Goal: Information Seeking & Learning: Check status

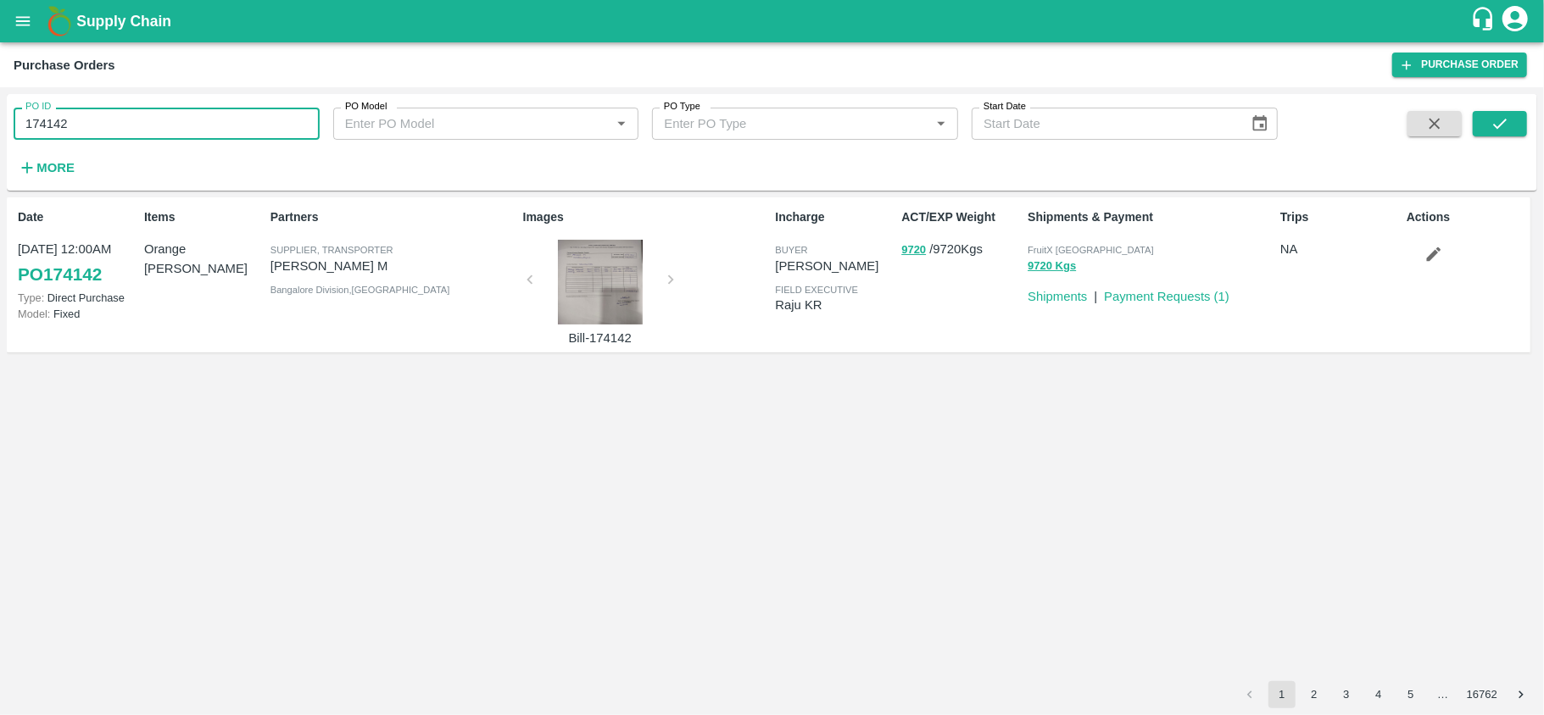
click at [109, 130] on input "174142" at bounding box center [167, 124] width 306 height 32
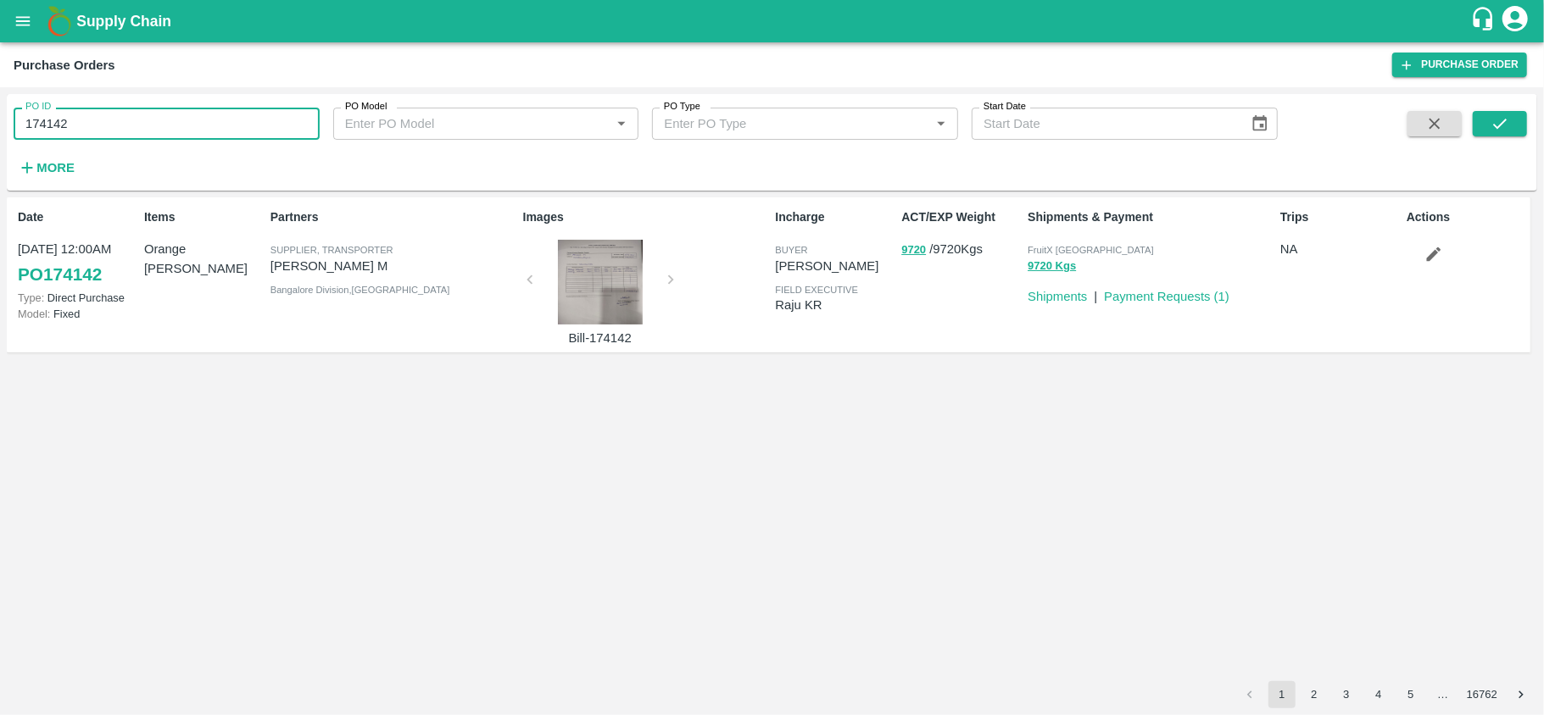
paste input "text"
type input "173441"
click at [1500, 120] on icon "submit" at bounding box center [1499, 123] width 19 height 19
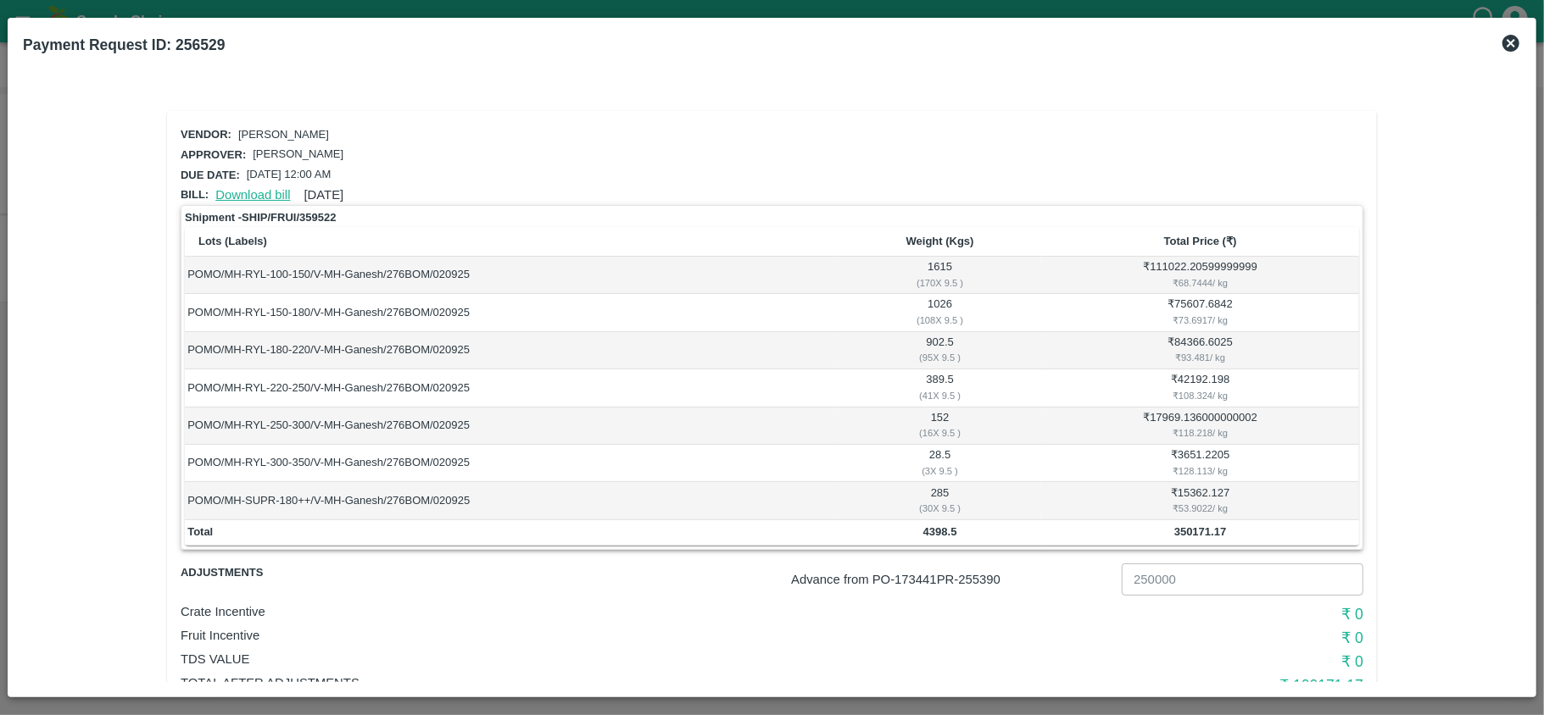
click at [241, 191] on link "Download bill" at bounding box center [252, 195] width 75 height 14
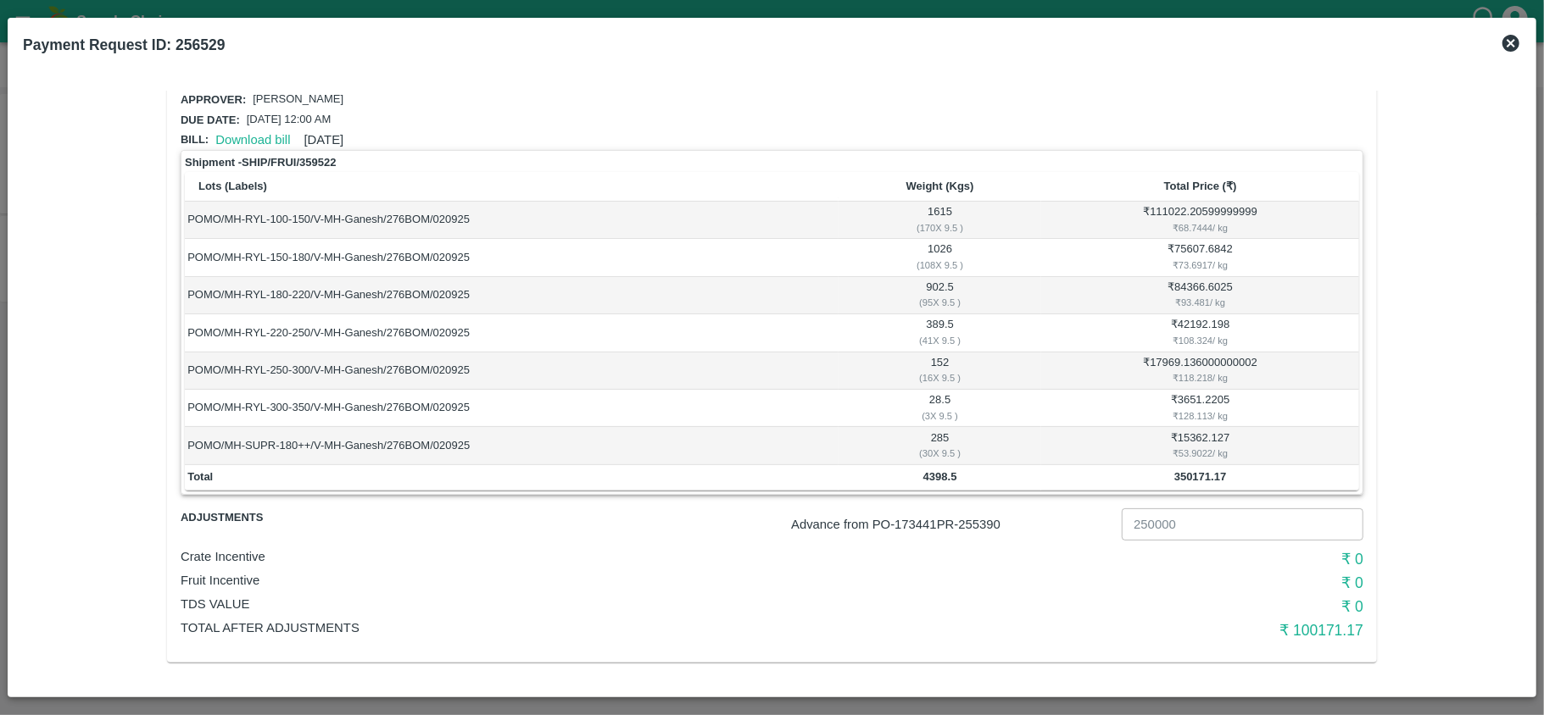
click at [978, 520] on p "Advance from PO- 173441 PR- 255390" at bounding box center [953, 524] width 324 height 19
copy p "255390"
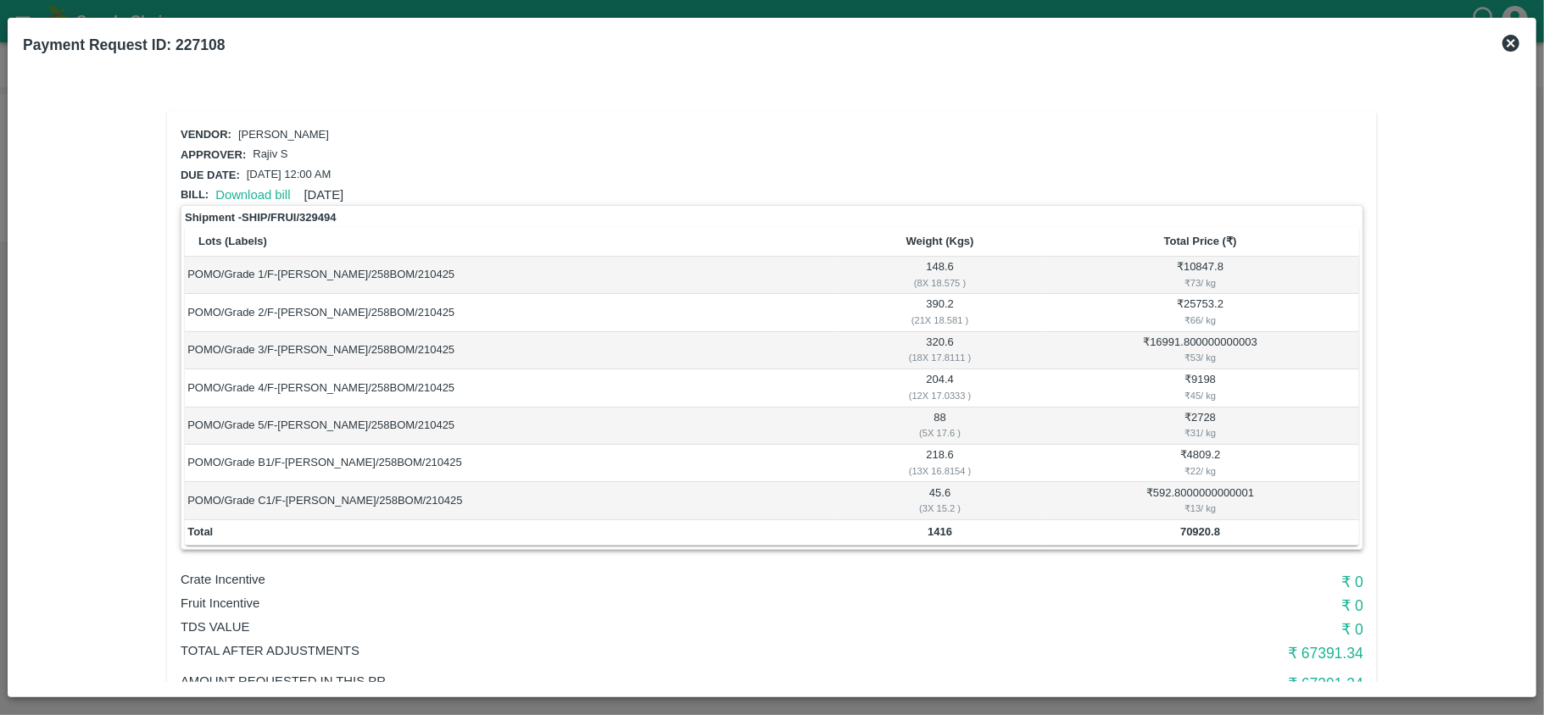
click at [1514, 46] on icon at bounding box center [1510, 43] width 20 height 20
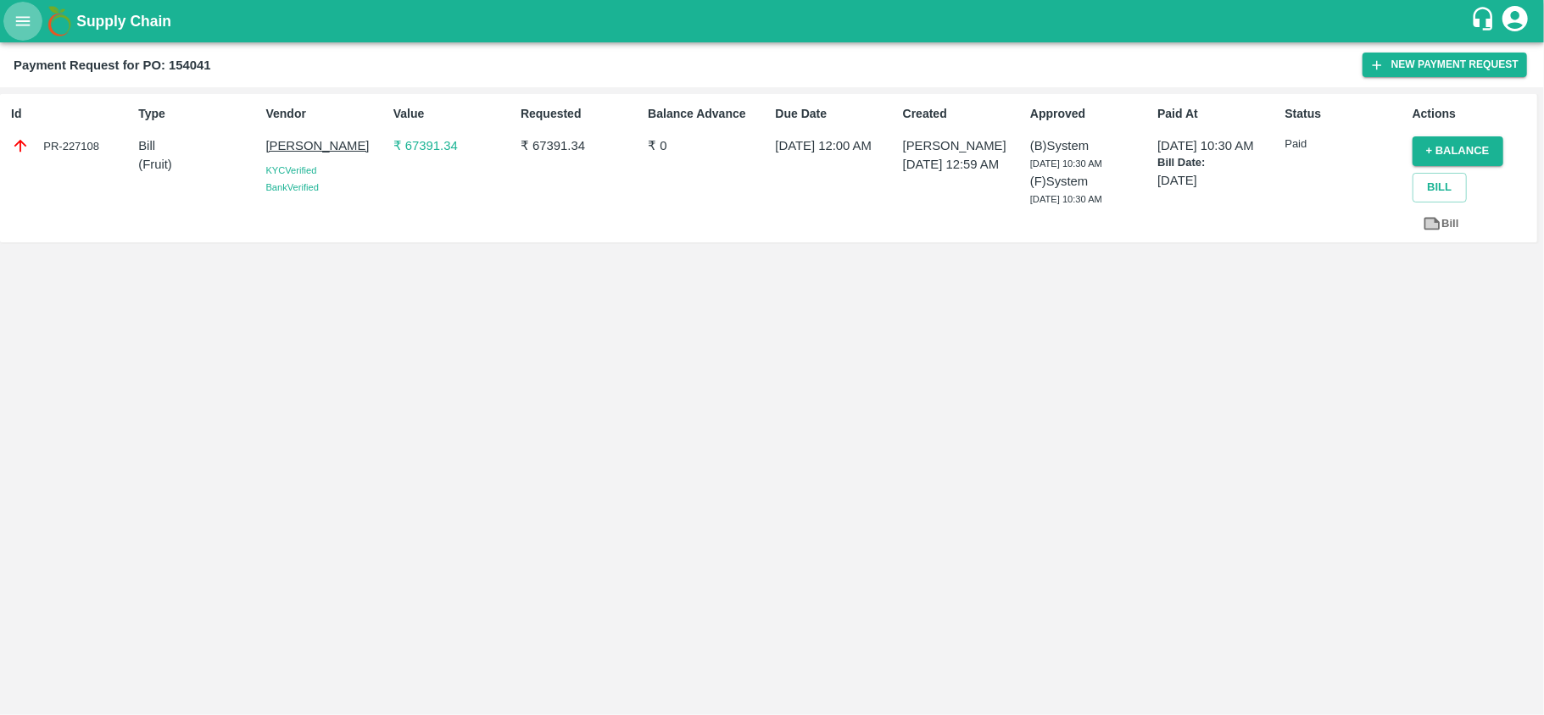
click at [17, 24] on icon "open drawer" at bounding box center [23, 21] width 19 height 19
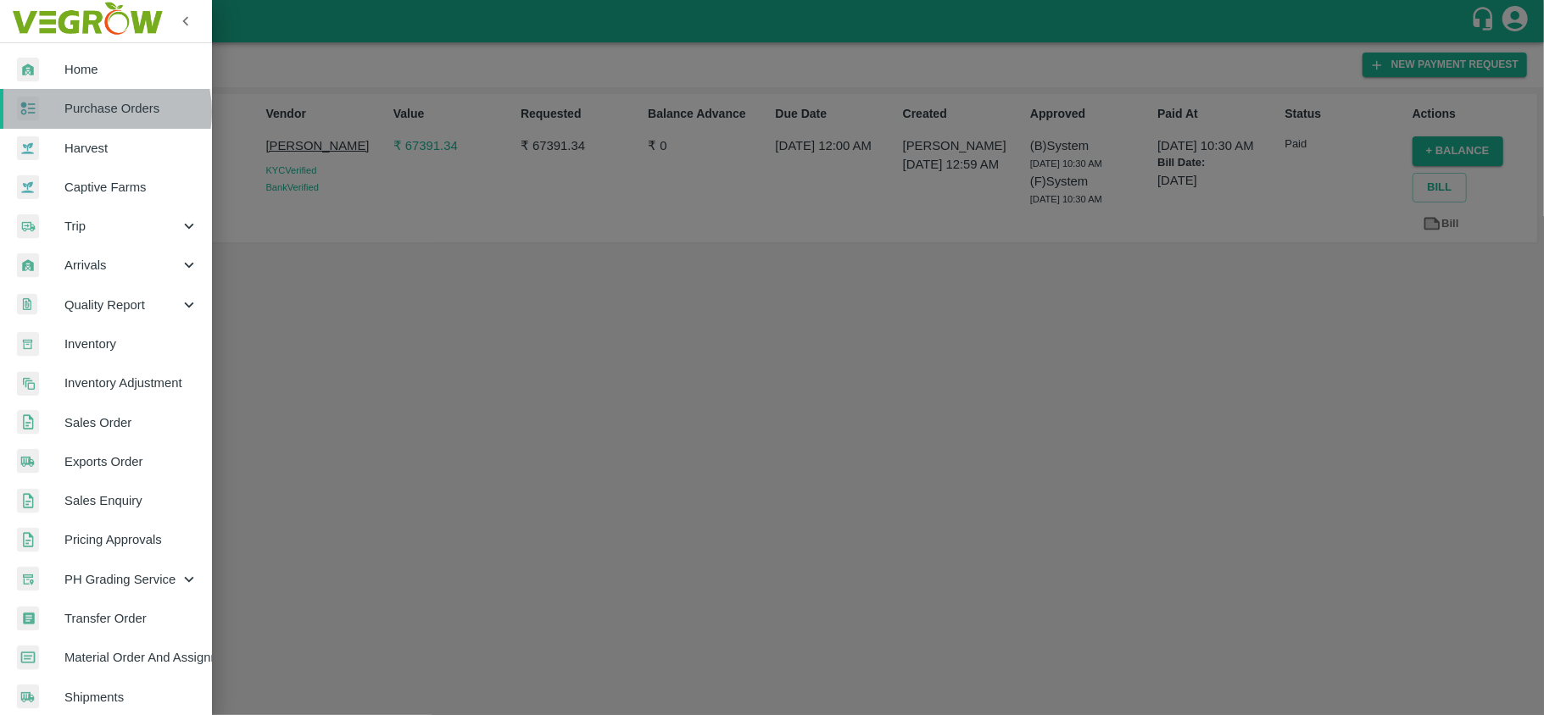
click at [96, 113] on span "Purchase Orders" at bounding box center [131, 108] width 134 height 19
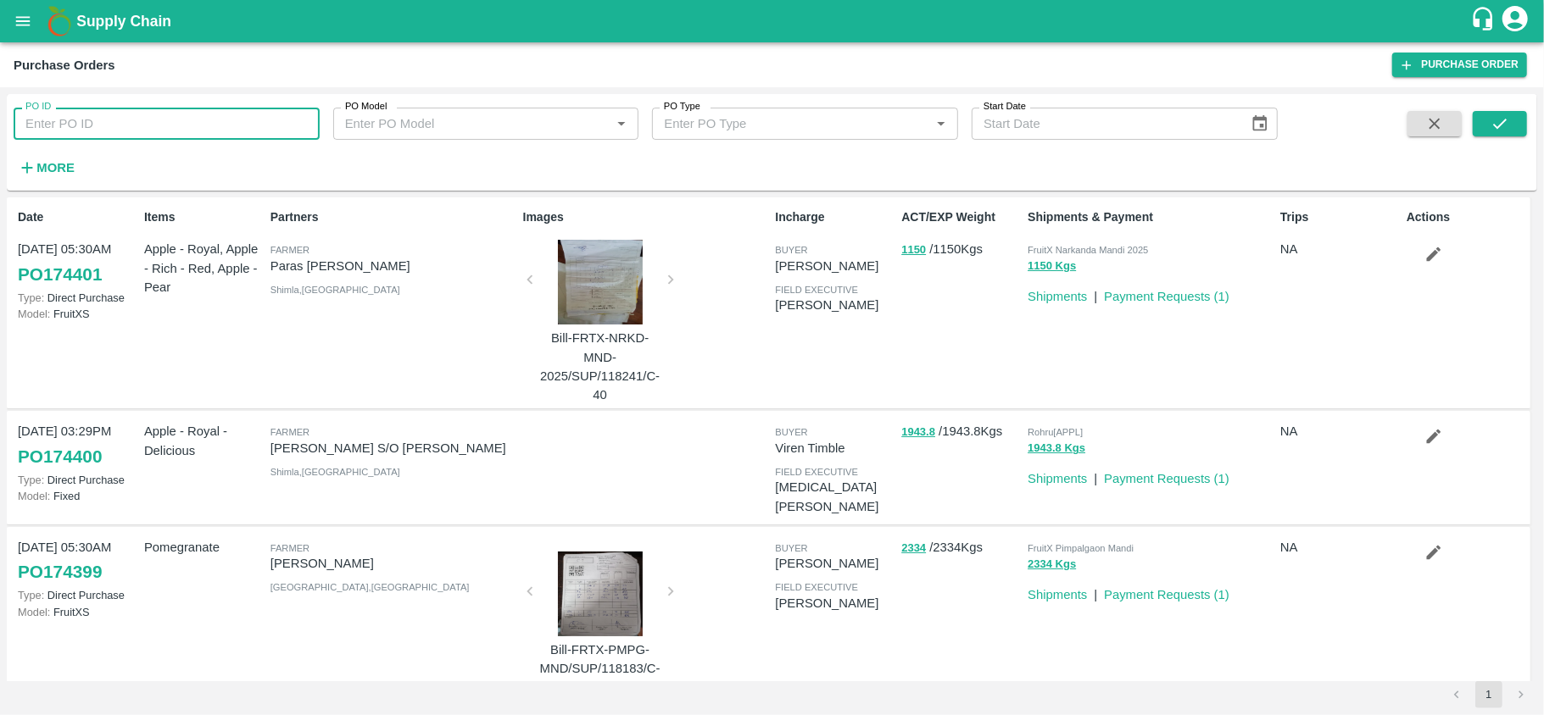
click at [96, 113] on input "PO ID" at bounding box center [167, 124] width 306 height 32
paste input "173439"
click at [1506, 123] on icon "submit" at bounding box center [1499, 123] width 19 height 19
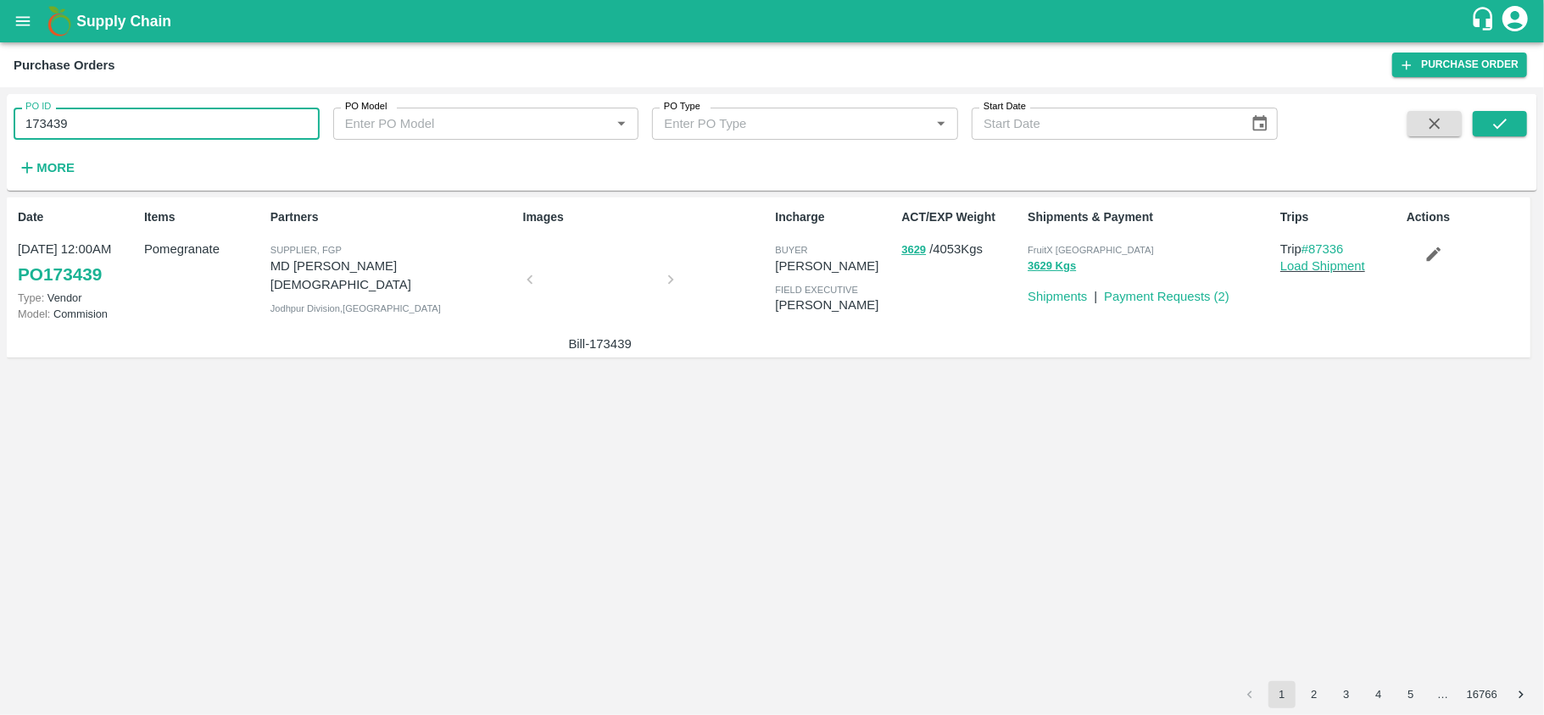
click at [167, 127] on input "173439" at bounding box center [167, 124] width 306 height 32
paste input "text"
click at [1502, 117] on icon "submit" at bounding box center [1499, 123] width 19 height 19
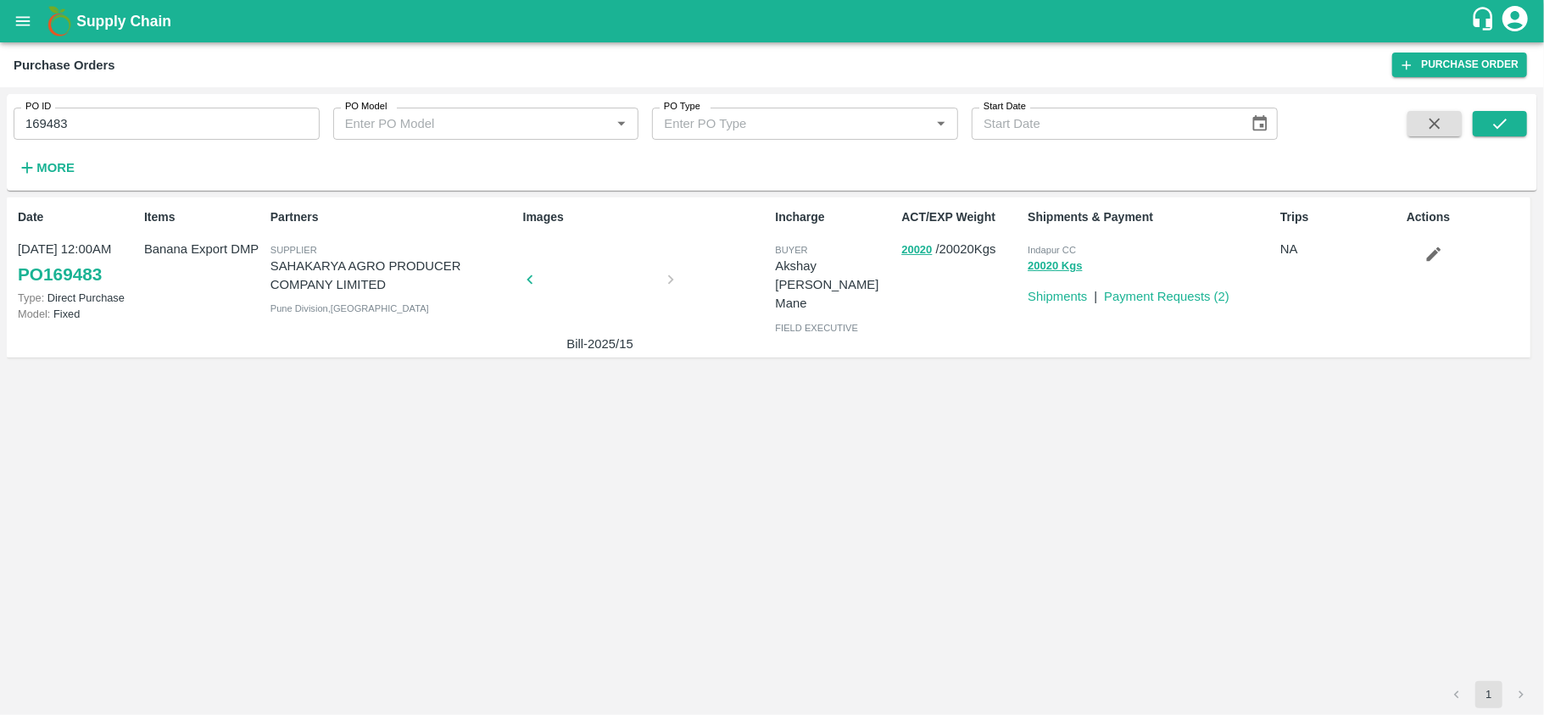
click at [1055, 253] on span "Indapur CC" at bounding box center [1051, 250] width 48 height 10
copy p "Indapur CC 20020 Kgs"
click at [185, 136] on input "169483" at bounding box center [167, 124] width 306 height 32
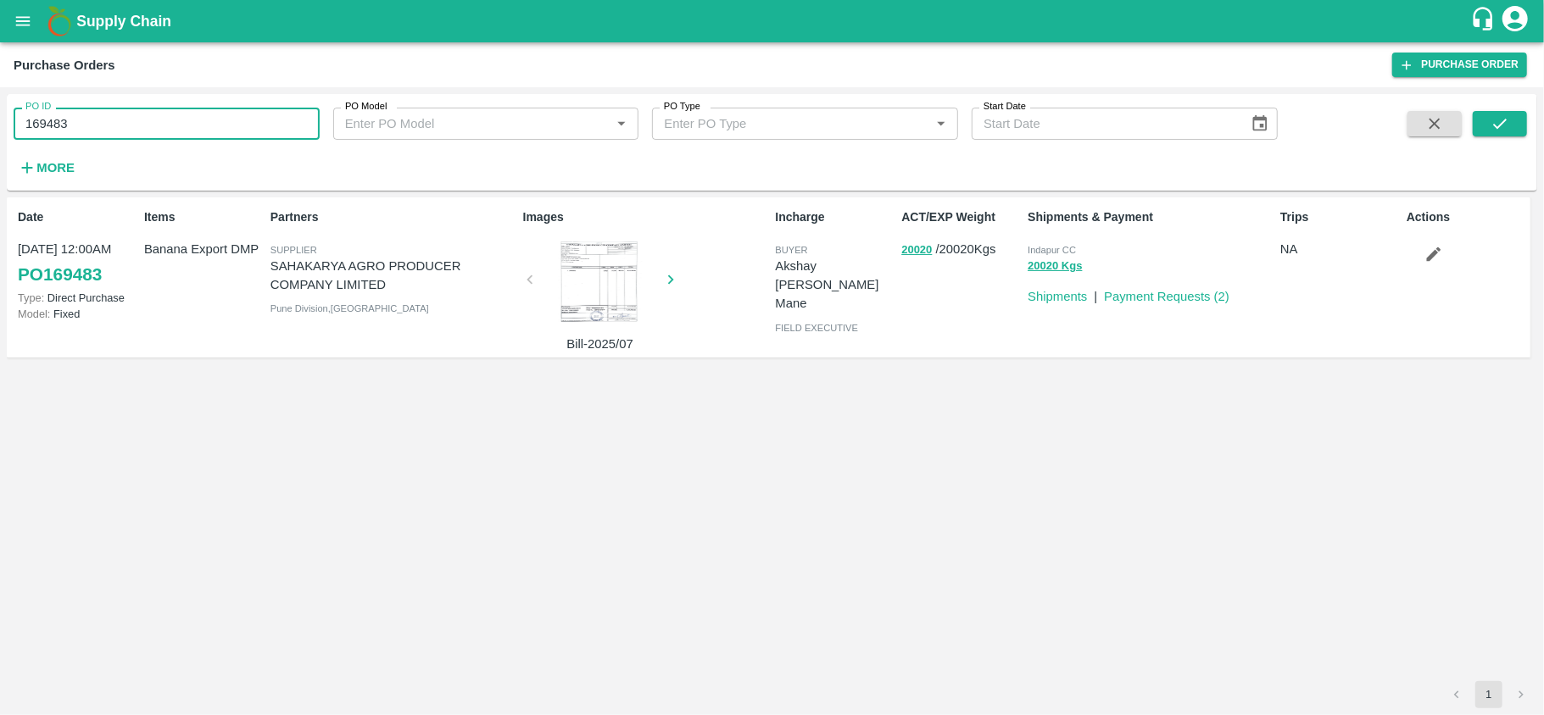
click at [185, 136] on input "169483" at bounding box center [167, 124] width 306 height 32
paste input "text"
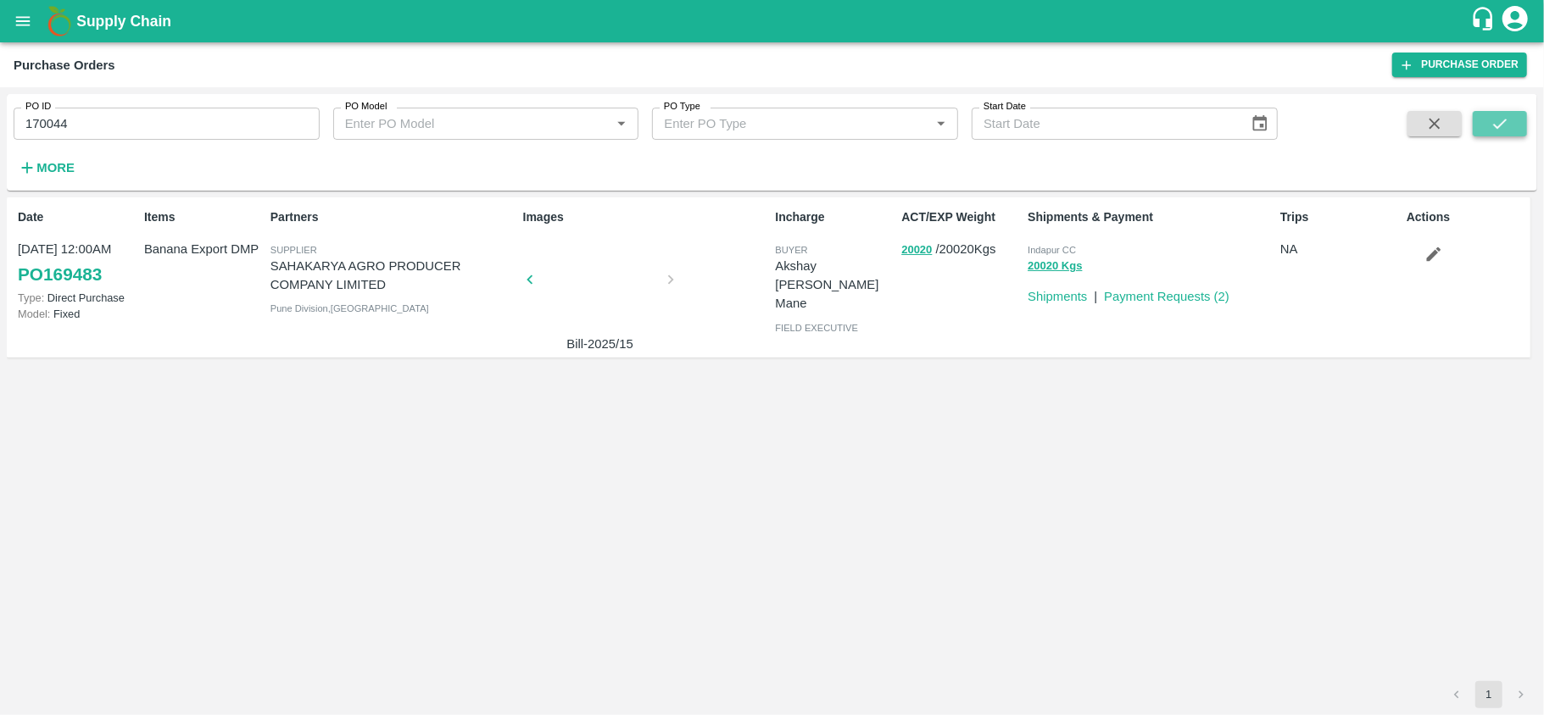
click at [1504, 134] on button "submit" at bounding box center [1499, 123] width 54 height 25
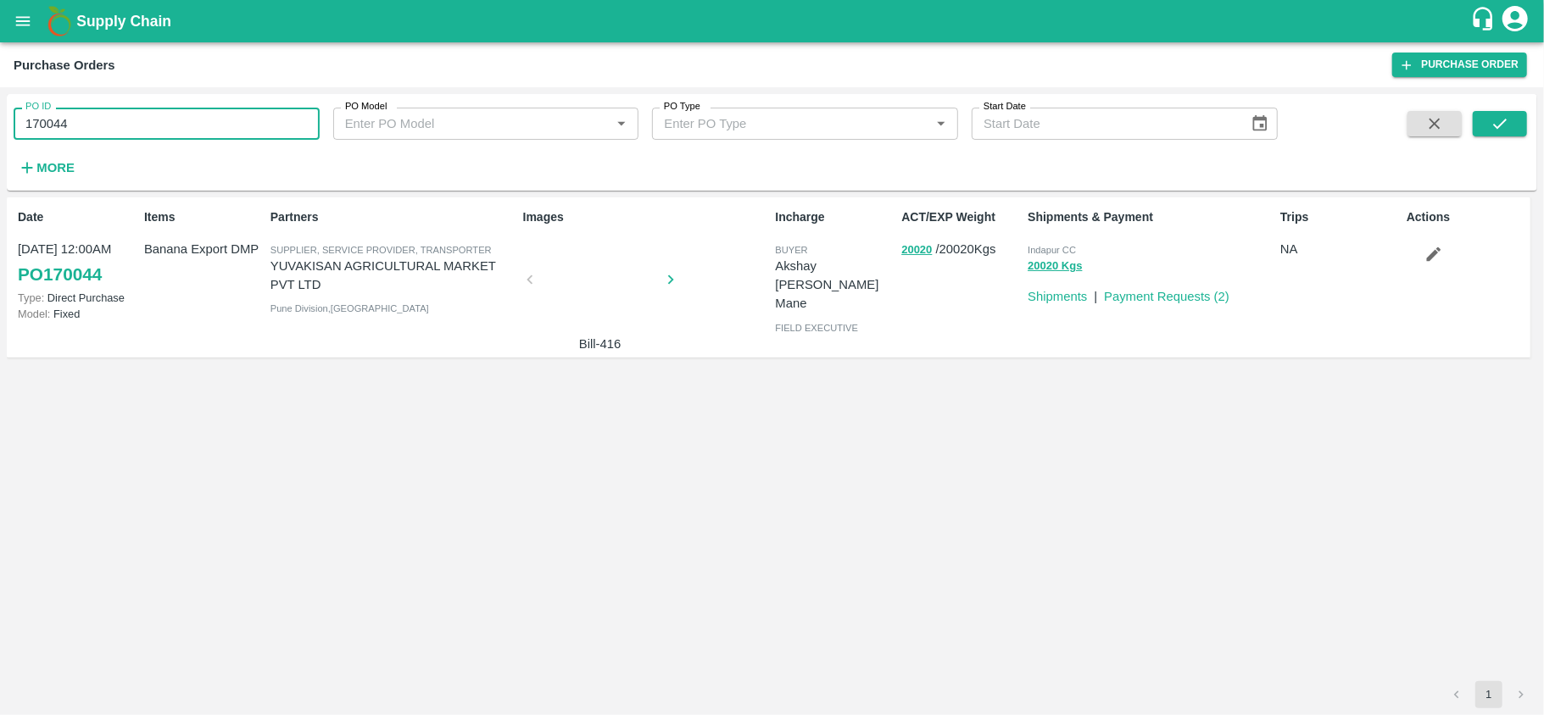
click at [122, 126] on input "170044" at bounding box center [167, 124] width 306 height 32
paste input "text"
click at [1497, 117] on icon "submit" at bounding box center [1499, 123] width 19 height 19
click at [1063, 253] on span "Indapur CC" at bounding box center [1051, 250] width 48 height 10
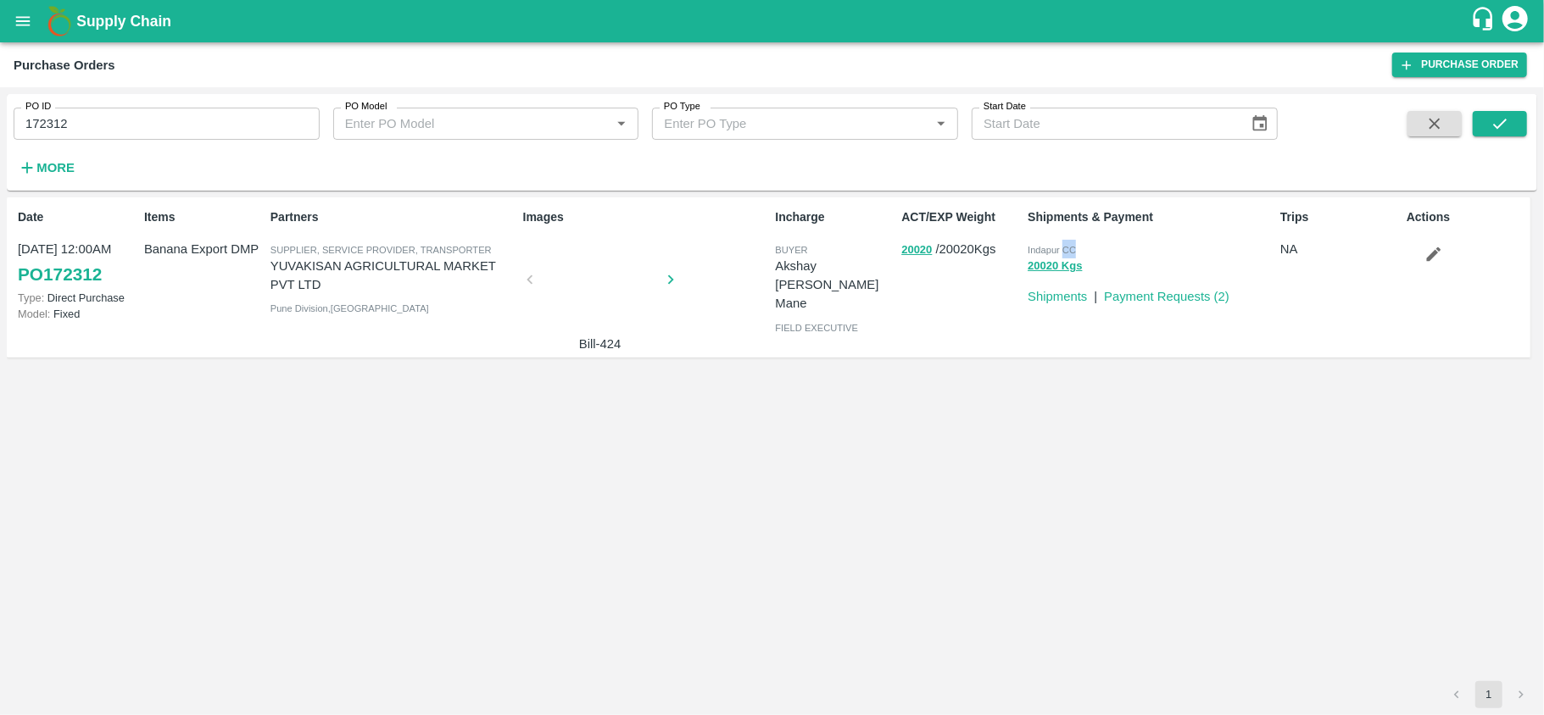
click at [1063, 253] on span "Indapur CC" at bounding box center [1051, 250] width 48 height 10
copy p "Indapur CC 20020 Kgs"
click at [195, 120] on input "172312" at bounding box center [167, 124] width 306 height 32
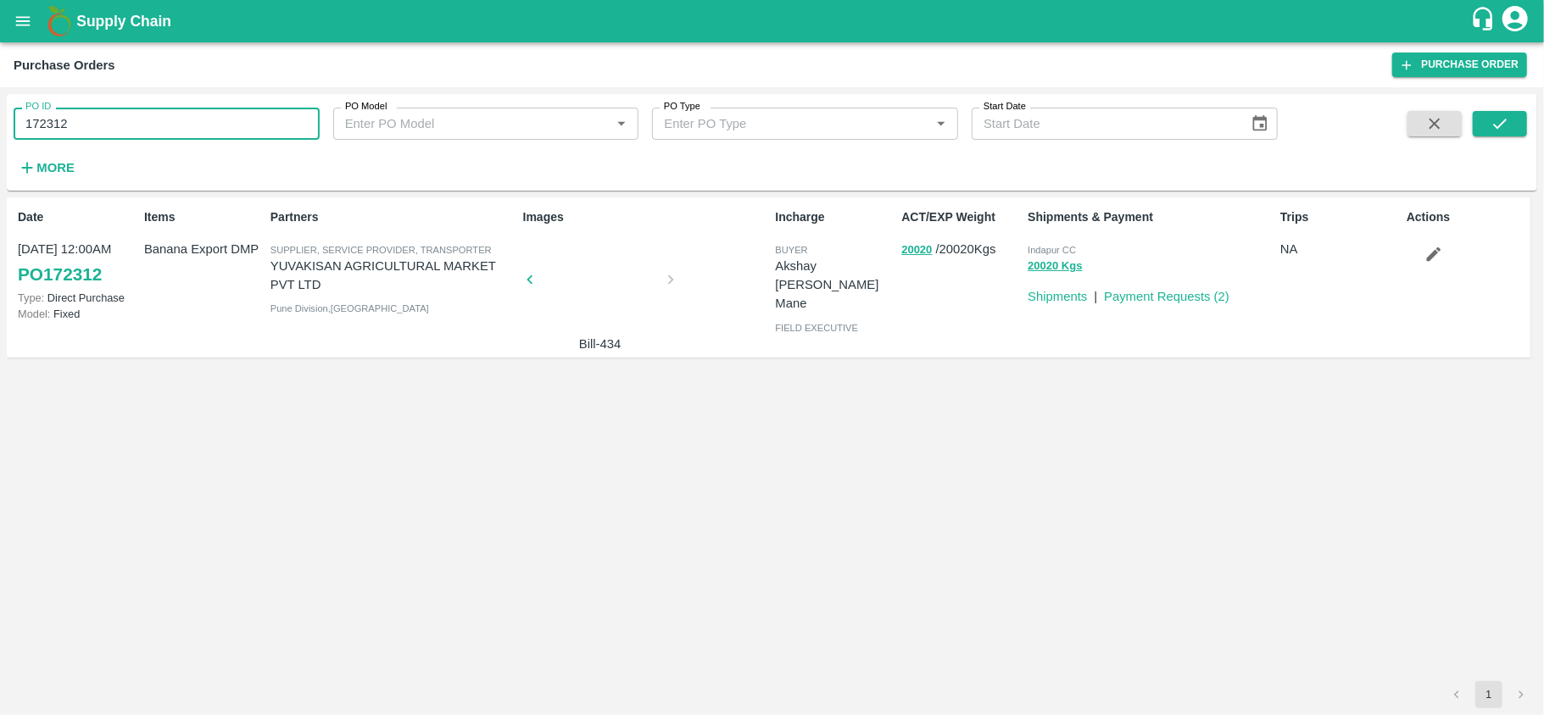
paste input "text"
click at [1500, 114] on icon "submit" at bounding box center [1499, 123] width 19 height 19
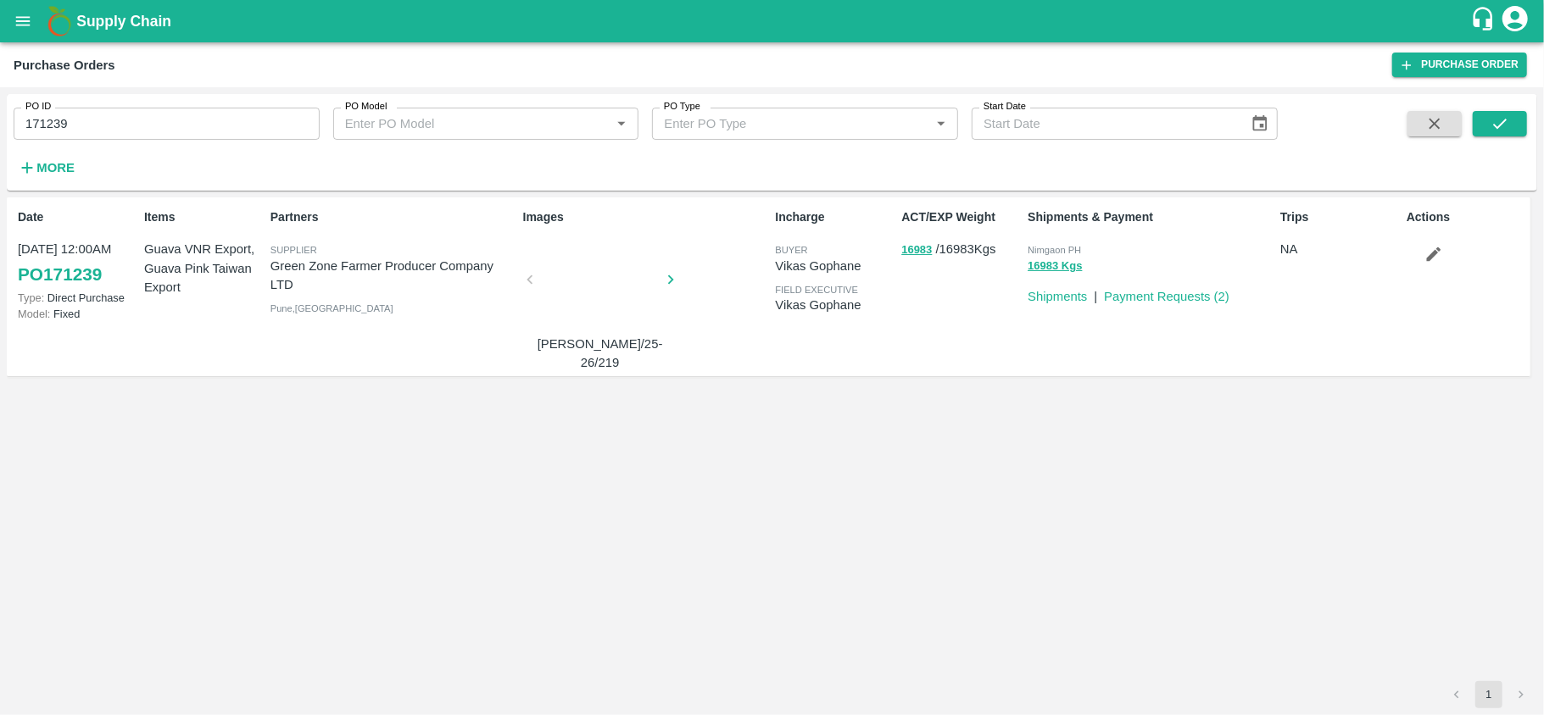
click at [1039, 248] on span "Nimgaon PH" at bounding box center [1053, 250] width 53 height 10
copy p "Nimgaon PH 16983 Kgs"
click at [164, 133] on input "171239" at bounding box center [167, 124] width 306 height 32
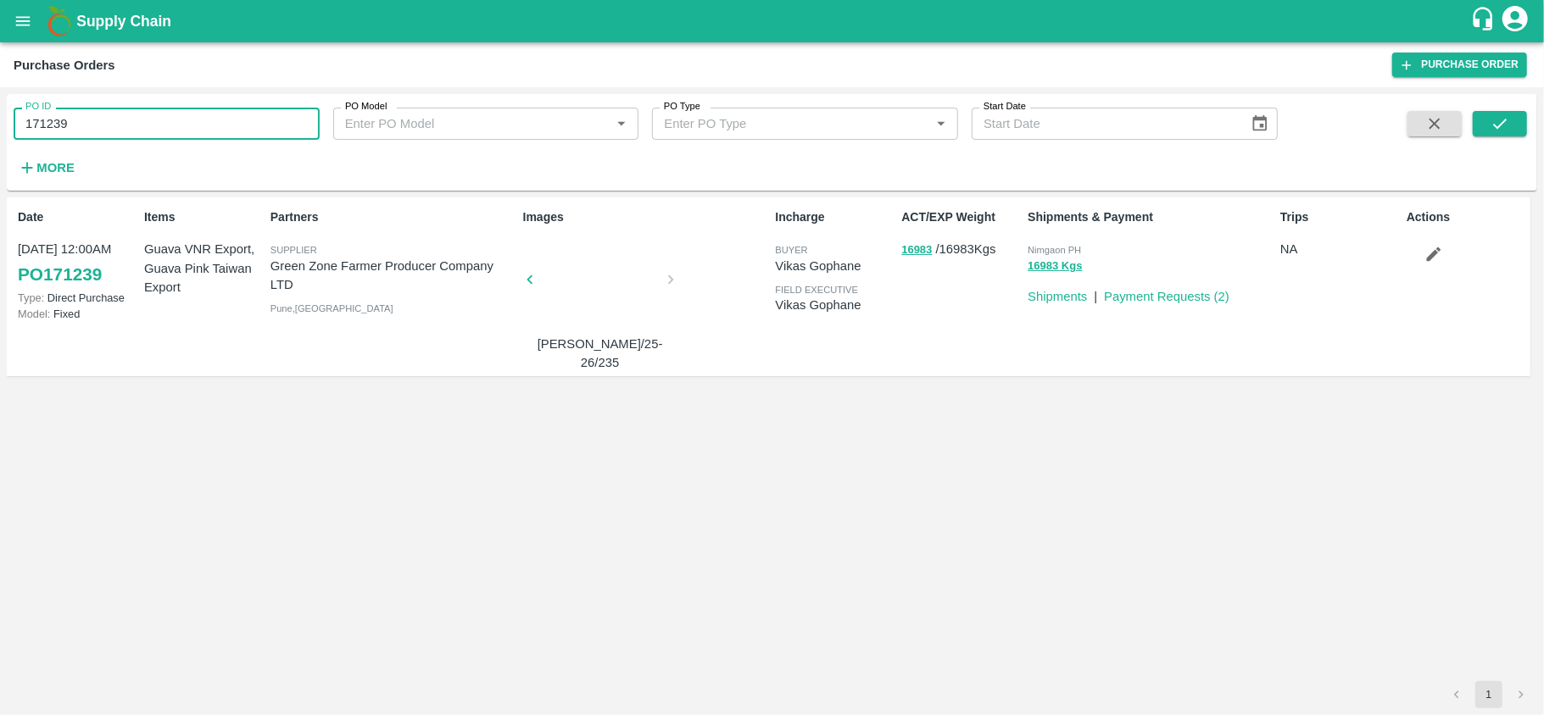
click at [164, 133] on input "171239" at bounding box center [167, 124] width 306 height 32
paste input "text"
click at [1519, 120] on button "submit" at bounding box center [1499, 123] width 54 height 25
click at [191, 136] on input "170393" at bounding box center [167, 124] width 306 height 32
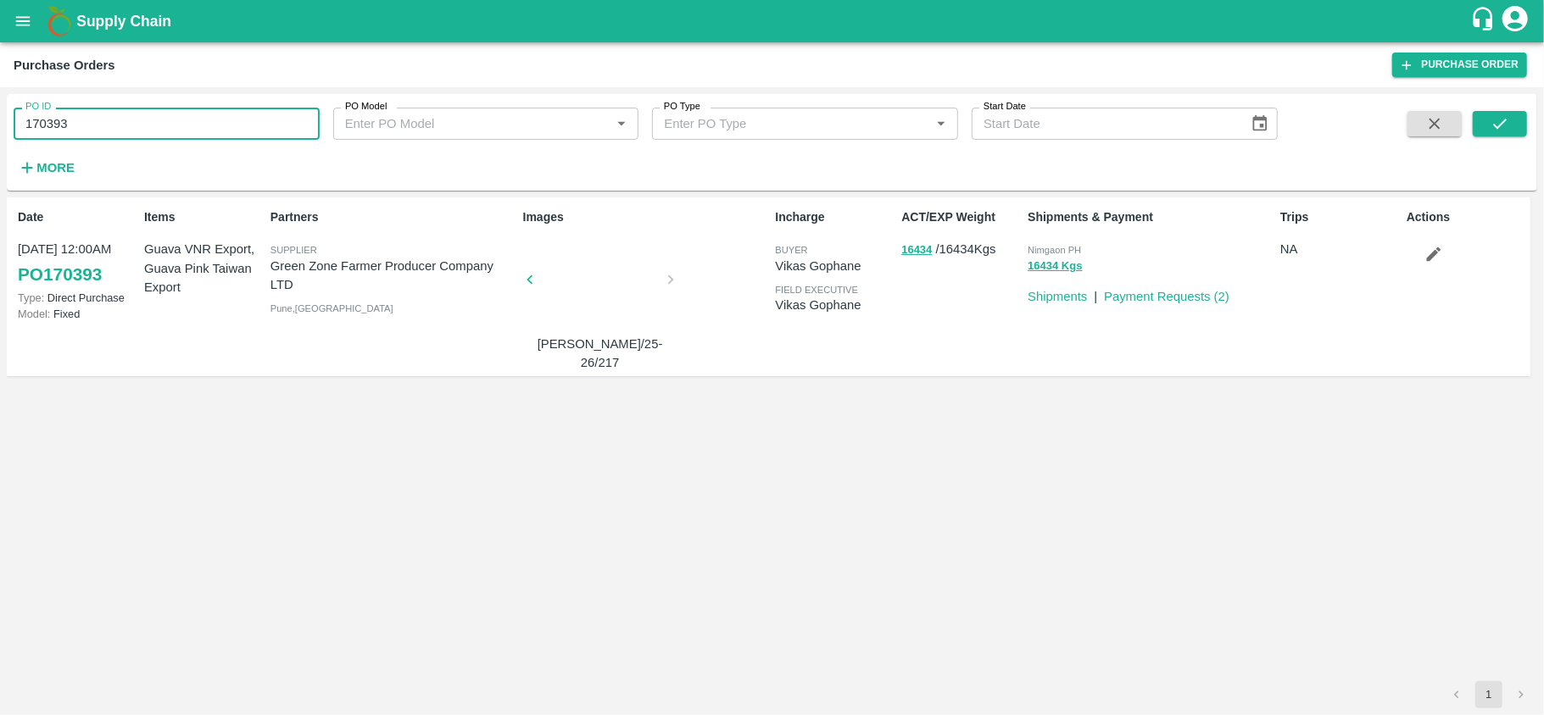
paste input "text"
click at [1516, 136] on button "submit" at bounding box center [1499, 123] width 54 height 25
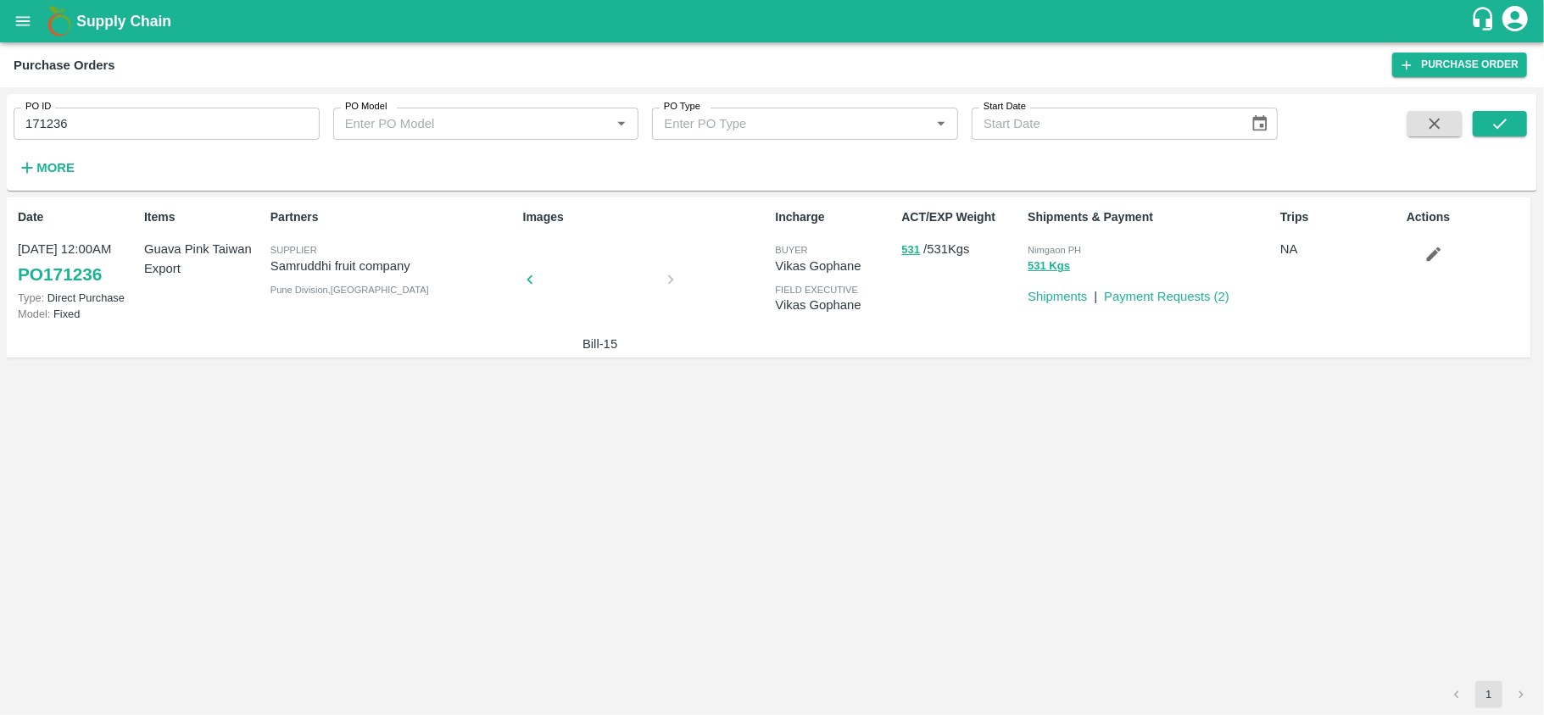
click at [1058, 242] on div "Nimgaon PH" at bounding box center [1150, 249] width 246 height 19
copy p "Nimgaon PH 531 Kgs"
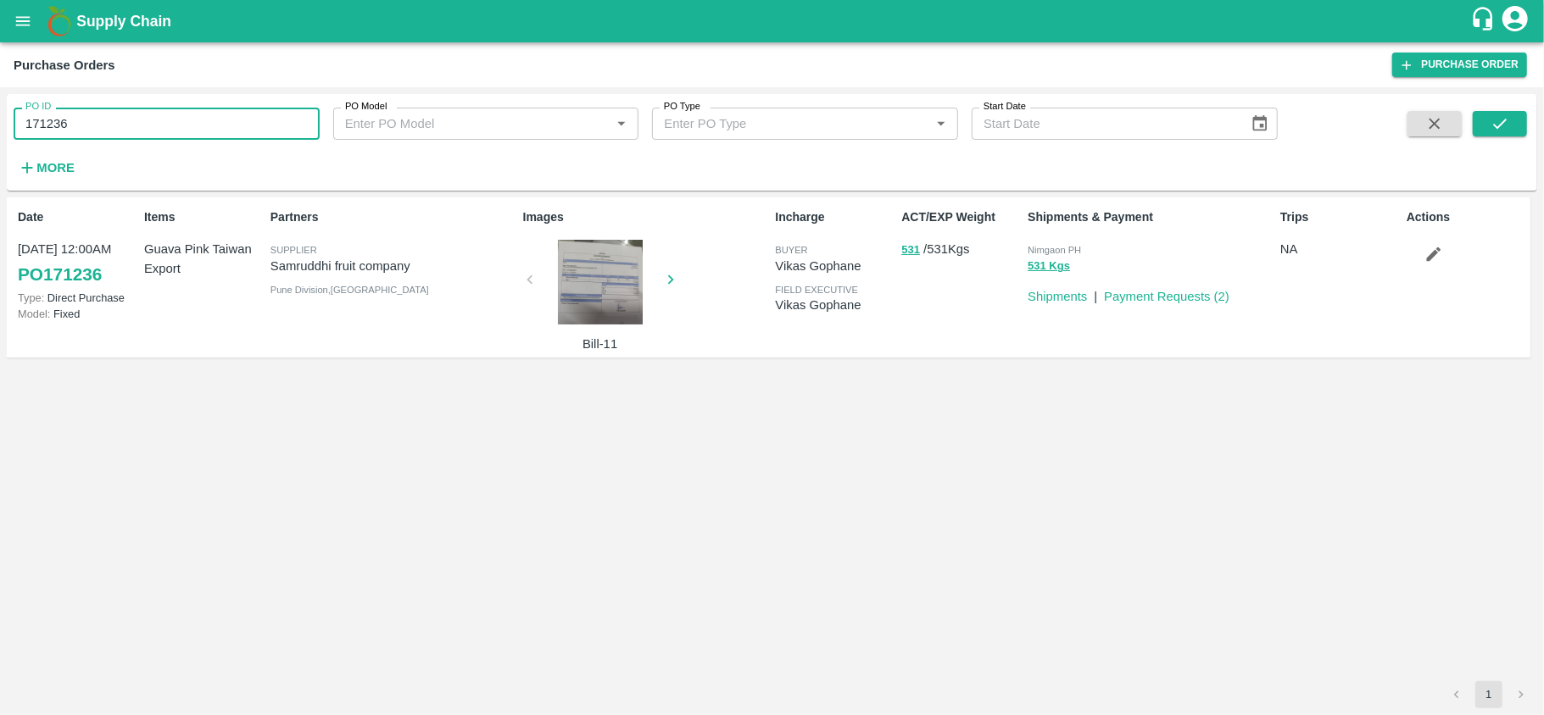
click at [116, 131] on input "171236" at bounding box center [167, 124] width 306 height 32
paste input "text"
type input "140629"
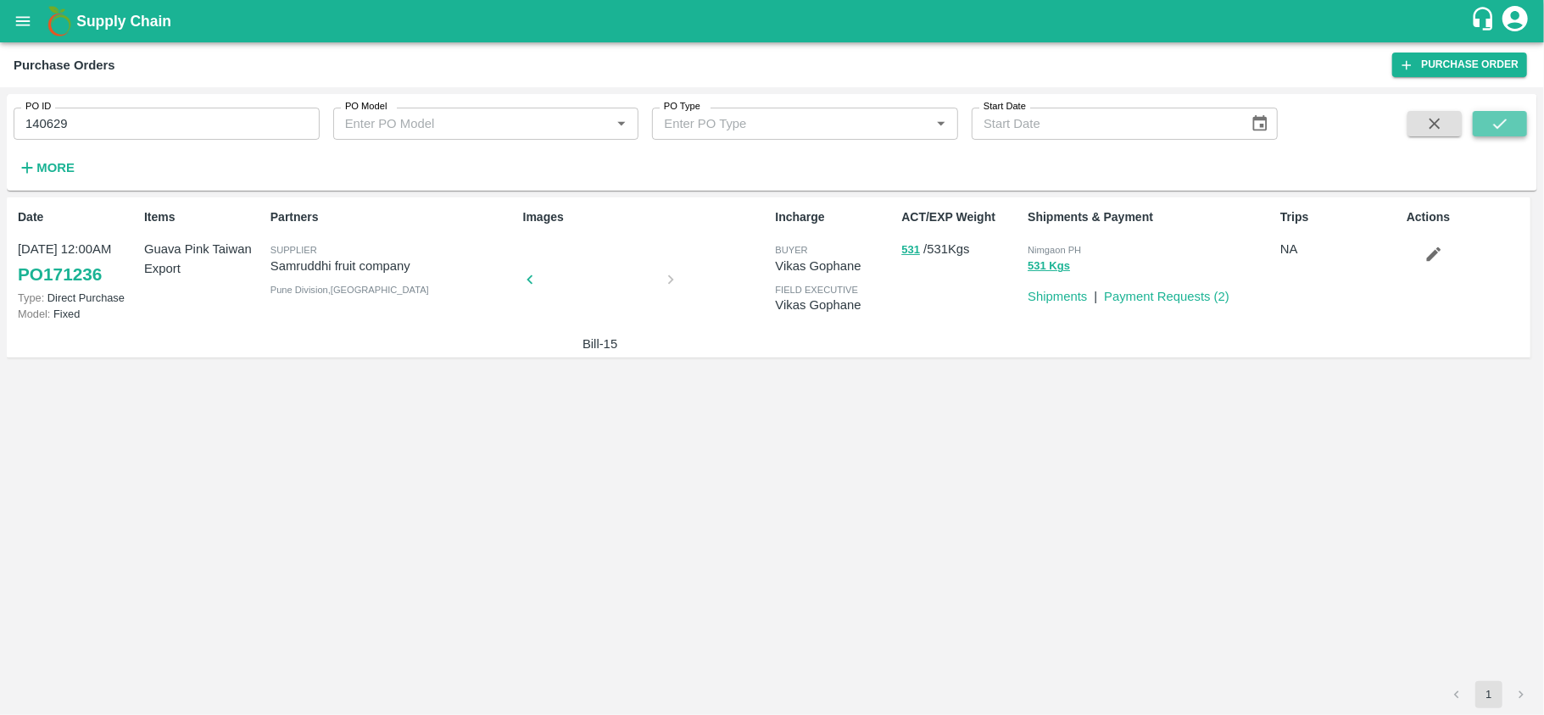
click at [1511, 113] on button "submit" at bounding box center [1499, 123] width 54 height 25
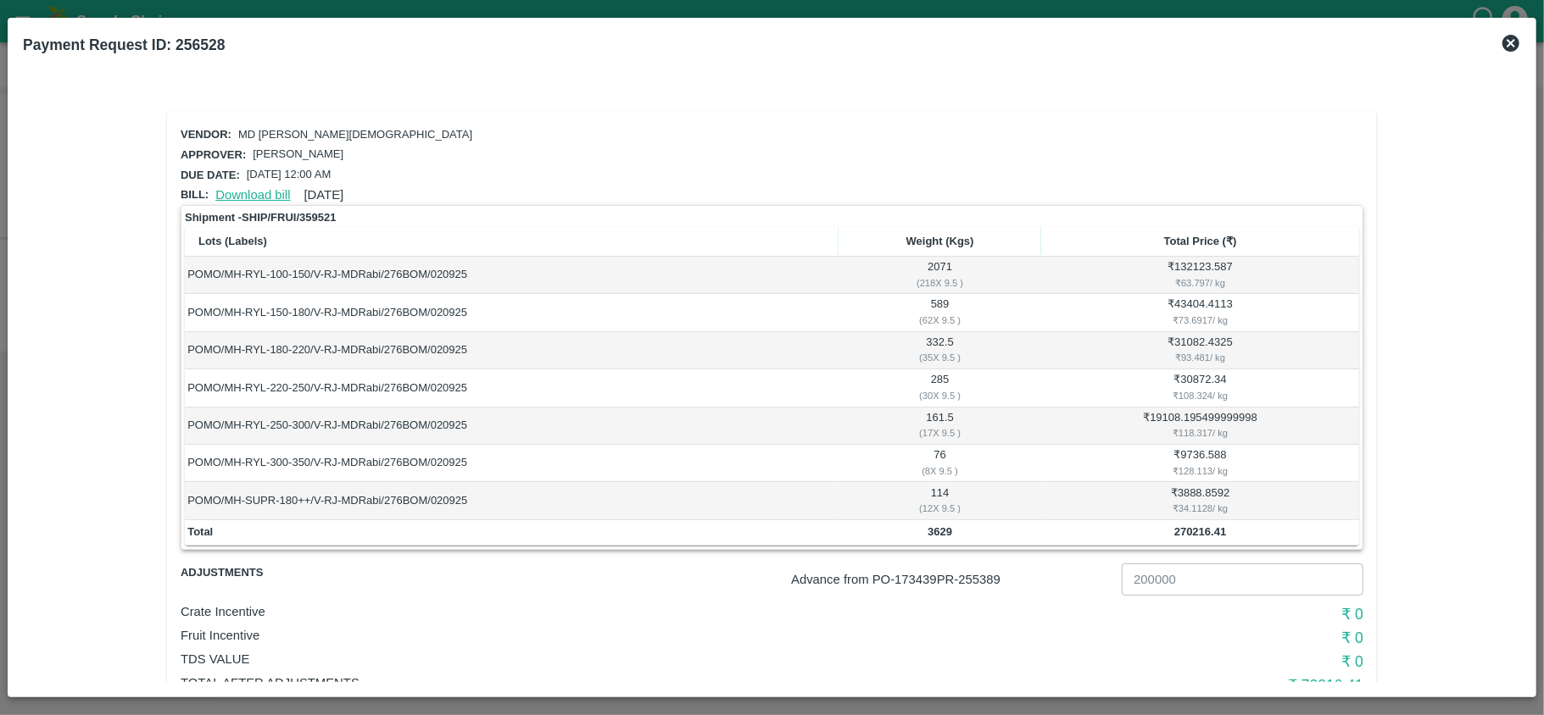
click at [232, 191] on link "Download bill" at bounding box center [252, 195] width 75 height 14
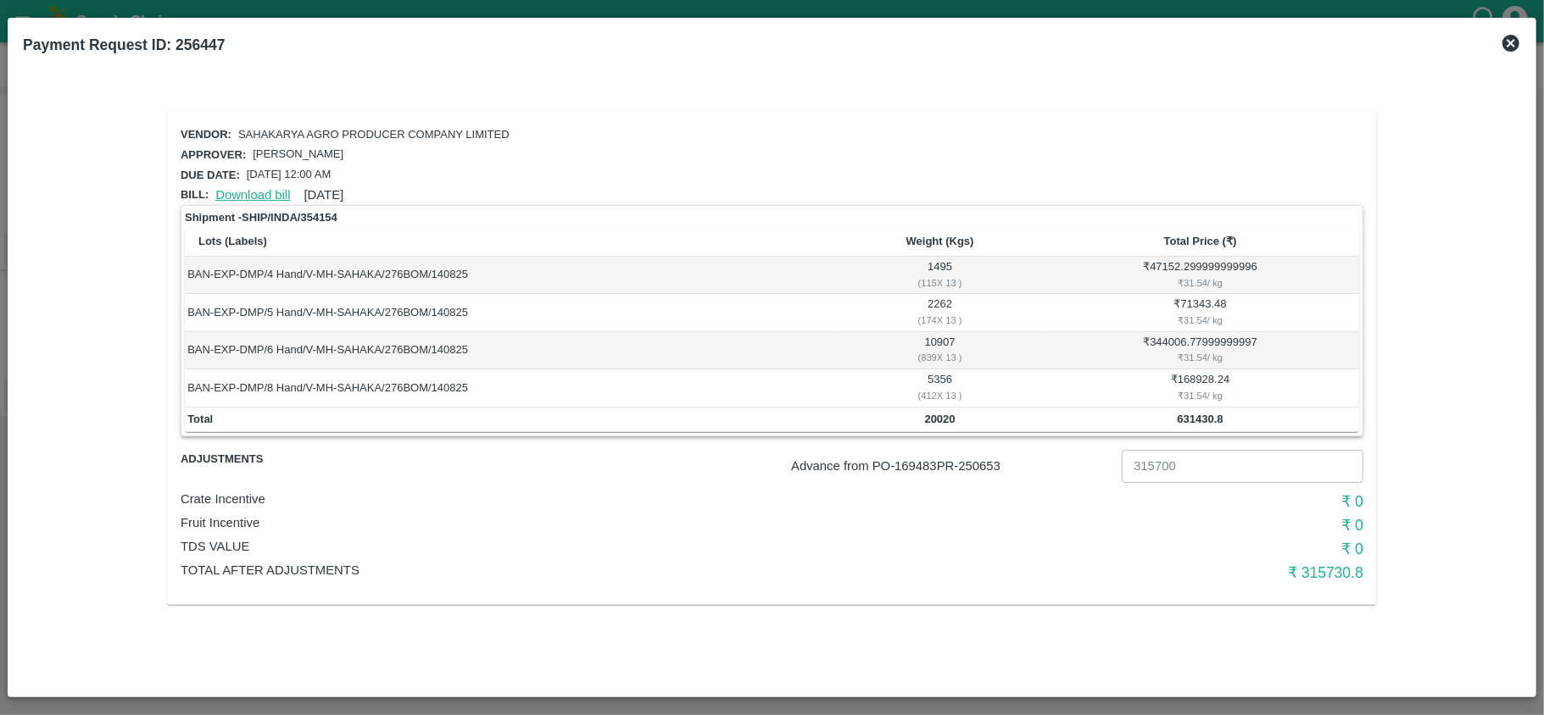
click at [255, 197] on link "Download bill" at bounding box center [252, 195] width 75 height 14
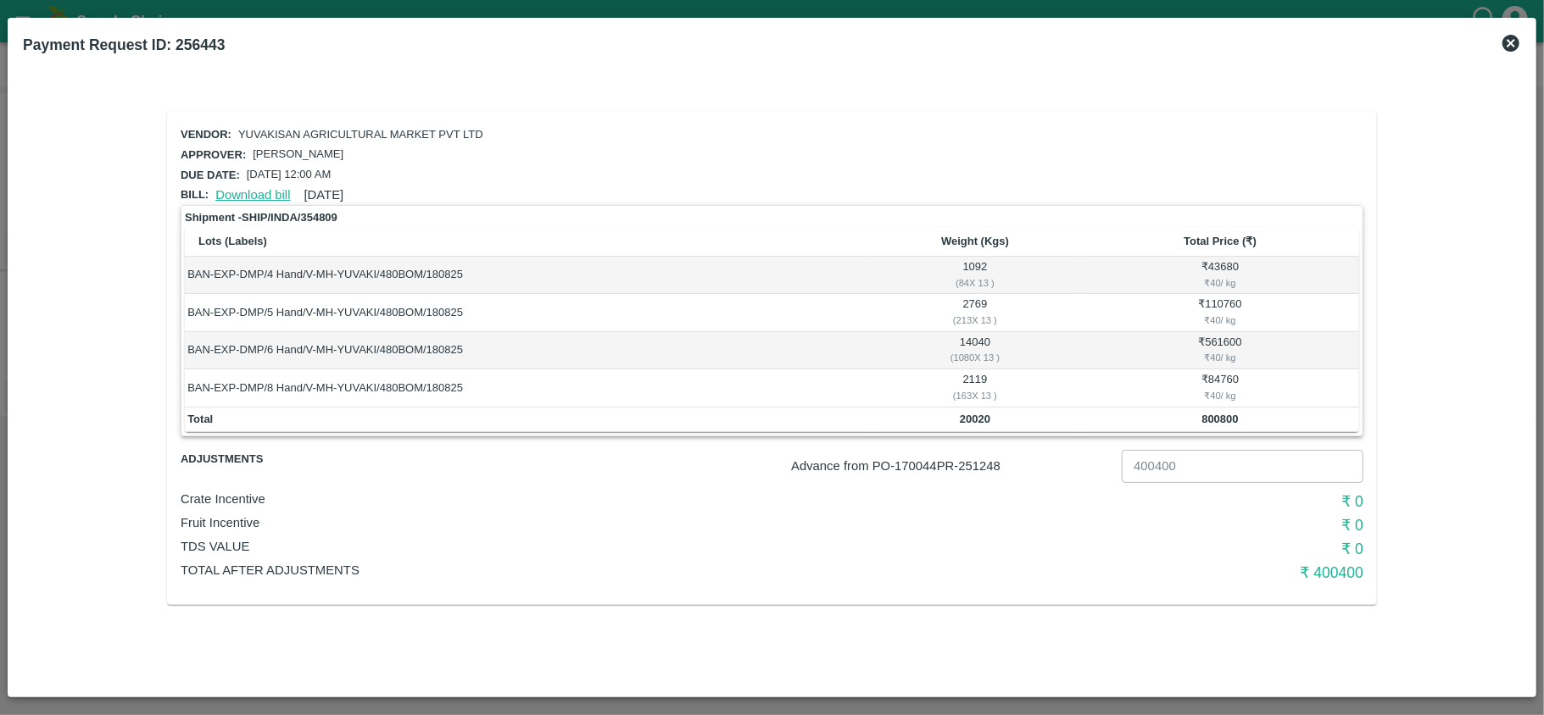
click at [259, 198] on link "Download bill" at bounding box center [252, 195] width 75 height 14
click at [324, 129] on p "YUVAKISAN AGRICULTURAL MARKET PVT LTD" at bounding box center [360, 135] width 245 height 16
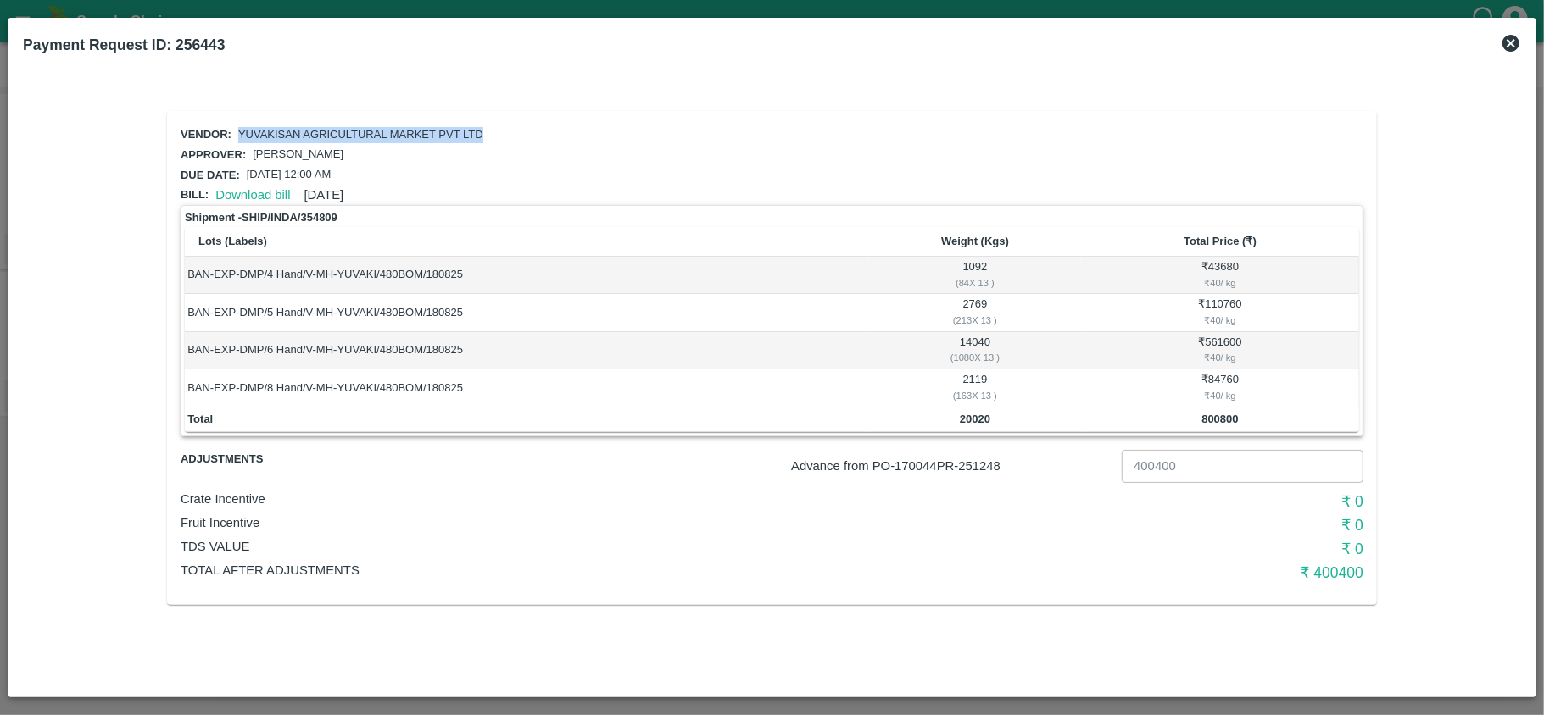
copy p "YUVAKISAN AGRICULTURAL MARKET PVT LTD"
click at [985, 466] on p "Advance from PO- 170044 PR- 251248" at bounding box center [953, 466] width 324 height 19
copy p "251248"
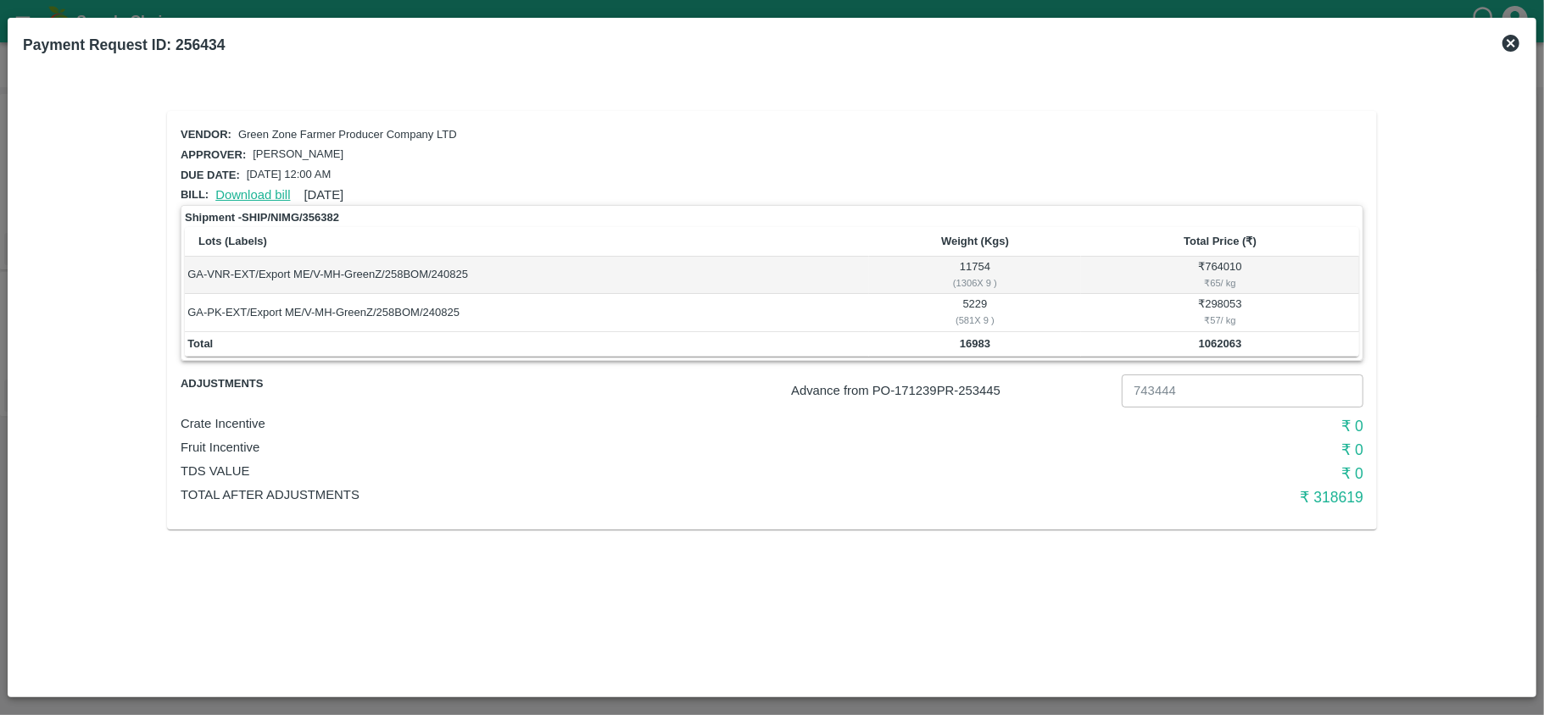
click at [248, 188] on link "Download bill" at bounding box center [252, 195] width 75 height 14
click at [242, 193] on link "Download bill" at bounding box center [252, 195] width 75 height 14
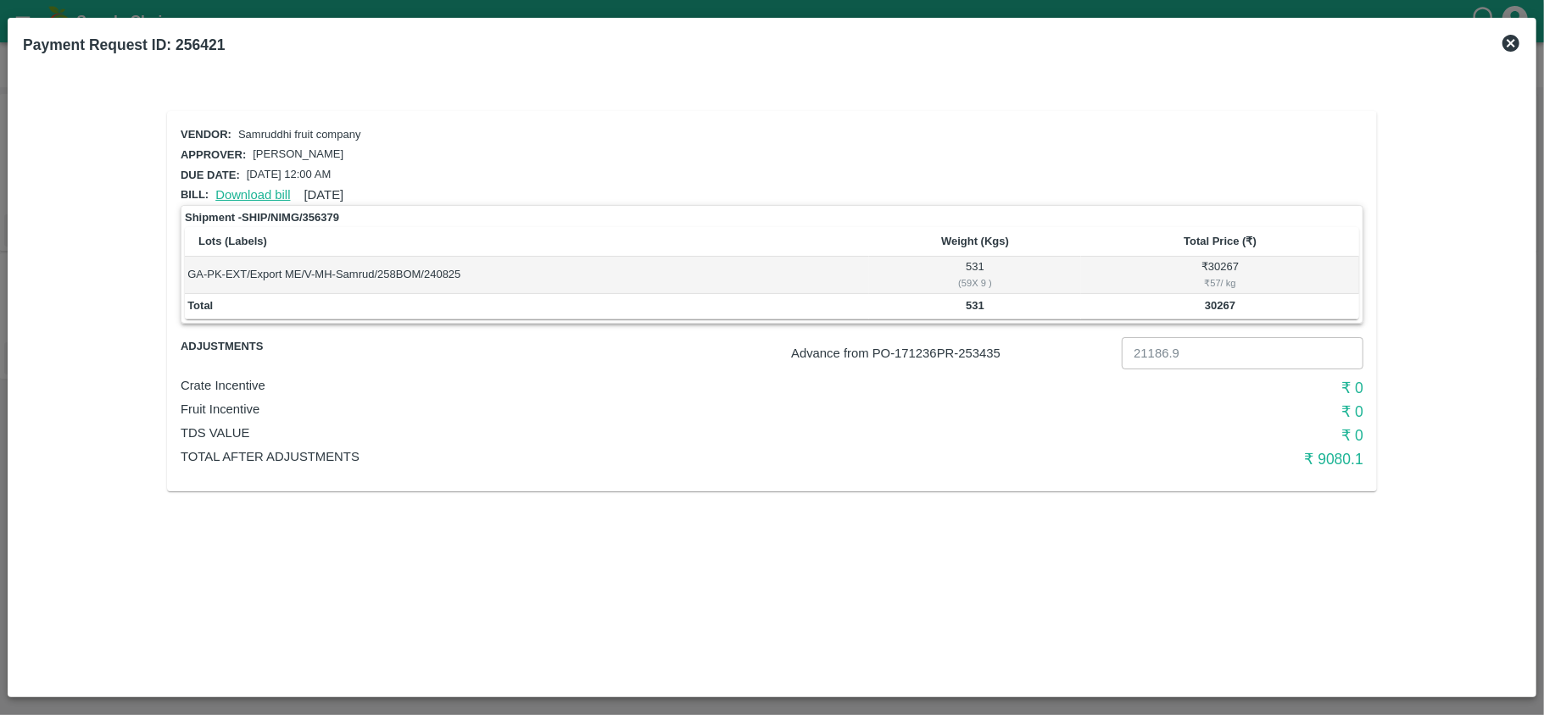
click at [251, 193] on link "Download bill" at bounding box center [252, 195] width 75 height 14
click at [281, 127] on p "Samruddhi fruit company" at bounding box center [299, 135] width 123 height 16
copy p "Samruddhi fruit company"
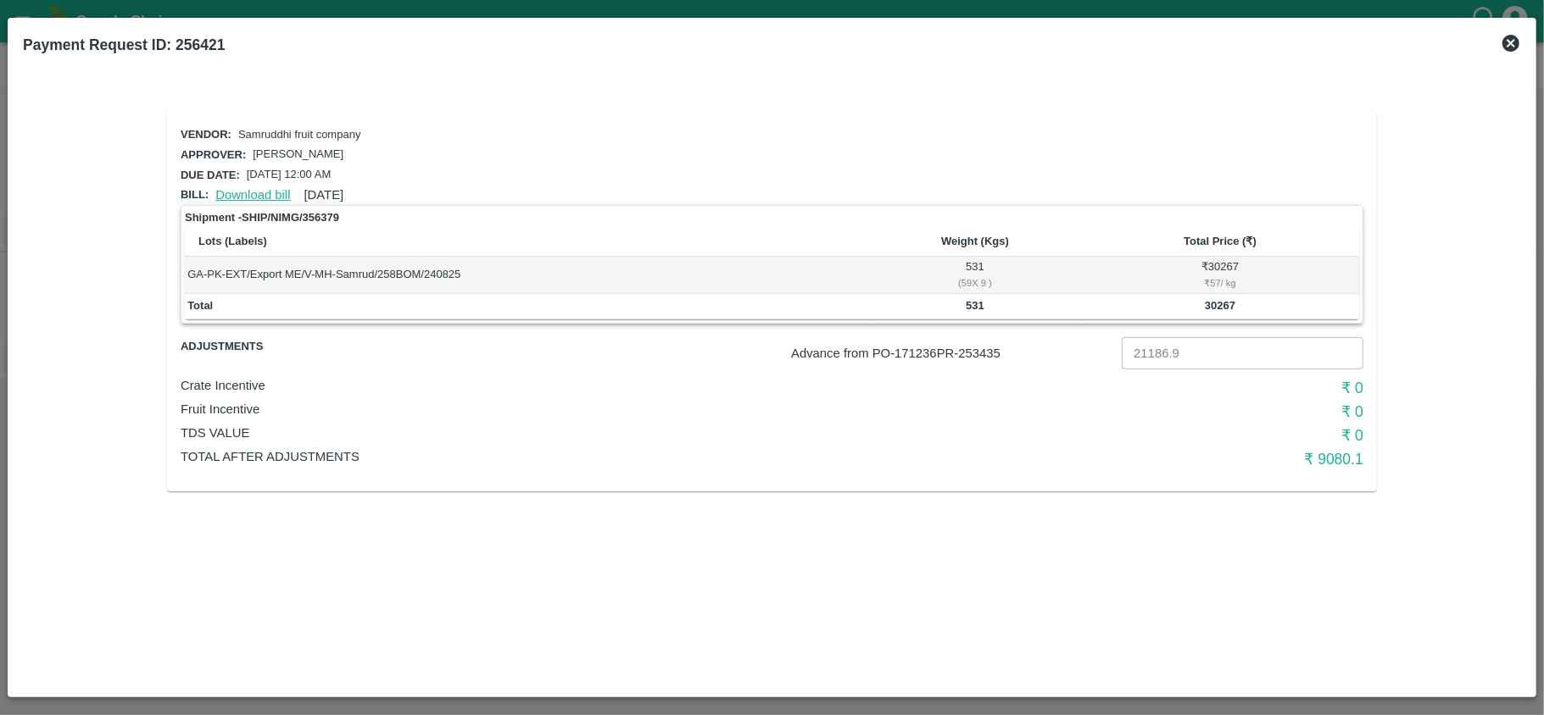
click at [263, 192] on link "Download bill" at bounding box center [252, 195] width 75 height 14
